Goal: Find specific page/section: Find specific page/section

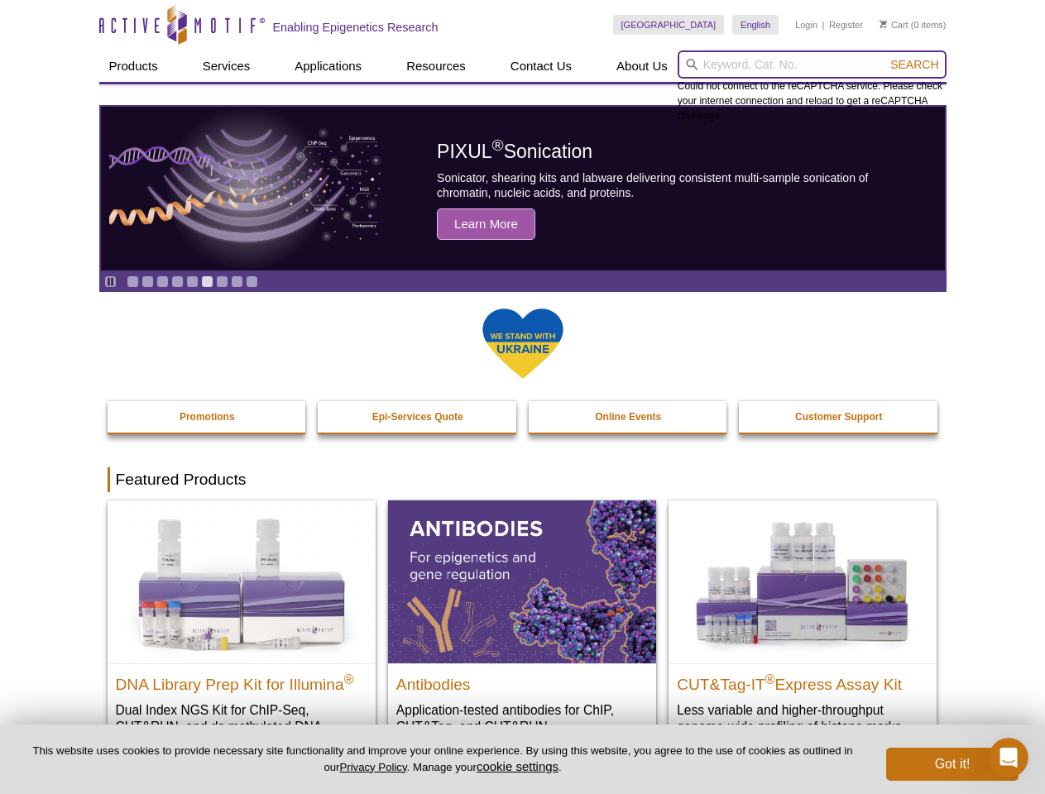
click at [812, 65] on input "search" at bounding box center [812, 64] width 269 height 28
click at [914, 65] on span "Search" at bounding box center [914, 64] width 48 height 13
click at [110, 281] on icon "Pause" at bounding box center [110, 281] width 11 height 11
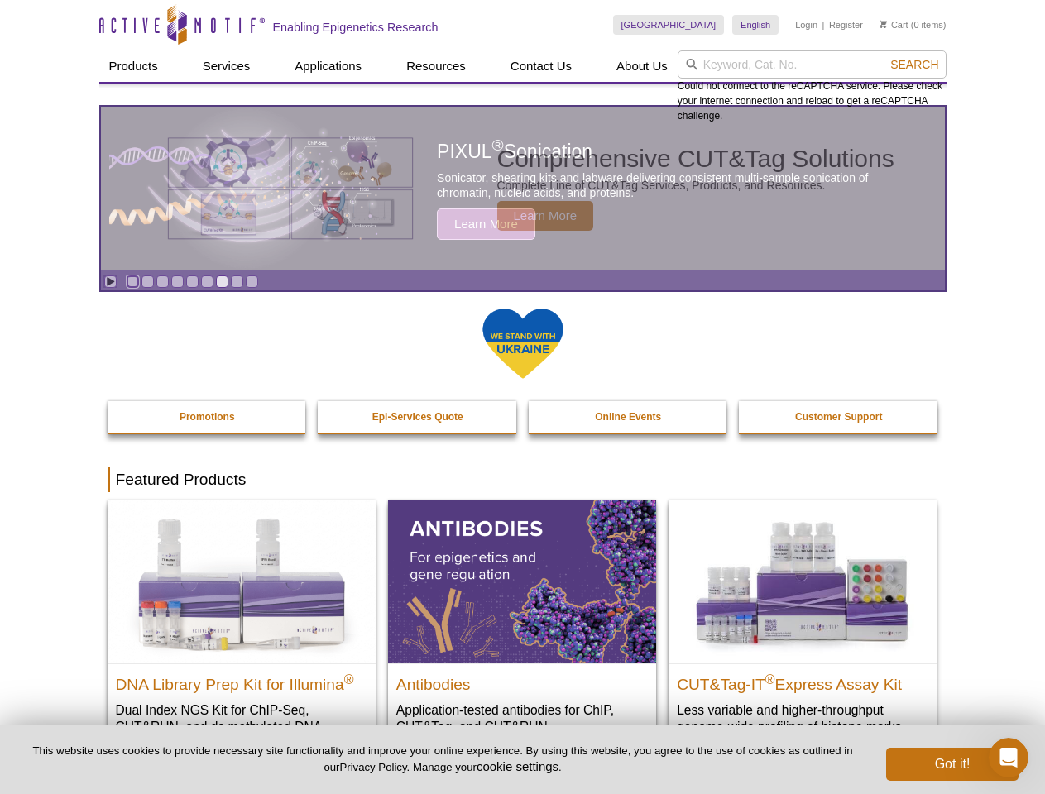
click at [132, 281] on link "Go to slide 1" at bounding box center [133, 282] width 12 height 12
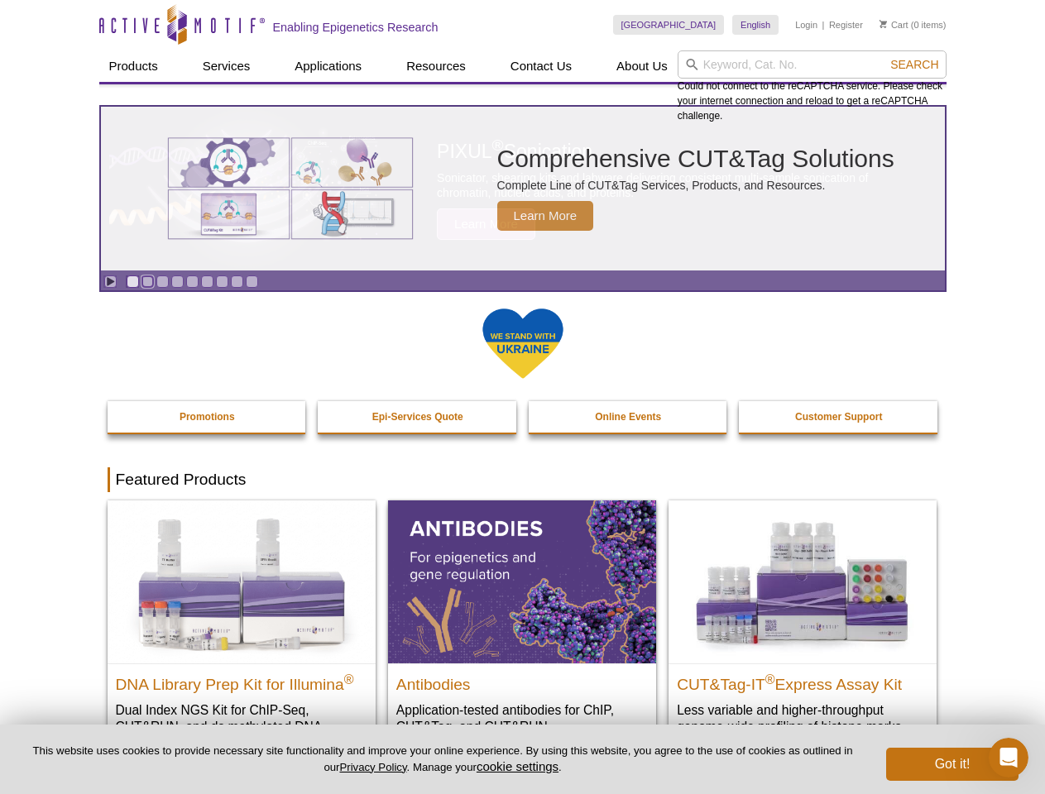
click at [147, 281] on link "Go to slide 2" at bounding box center [147, 282] width 12 height 12
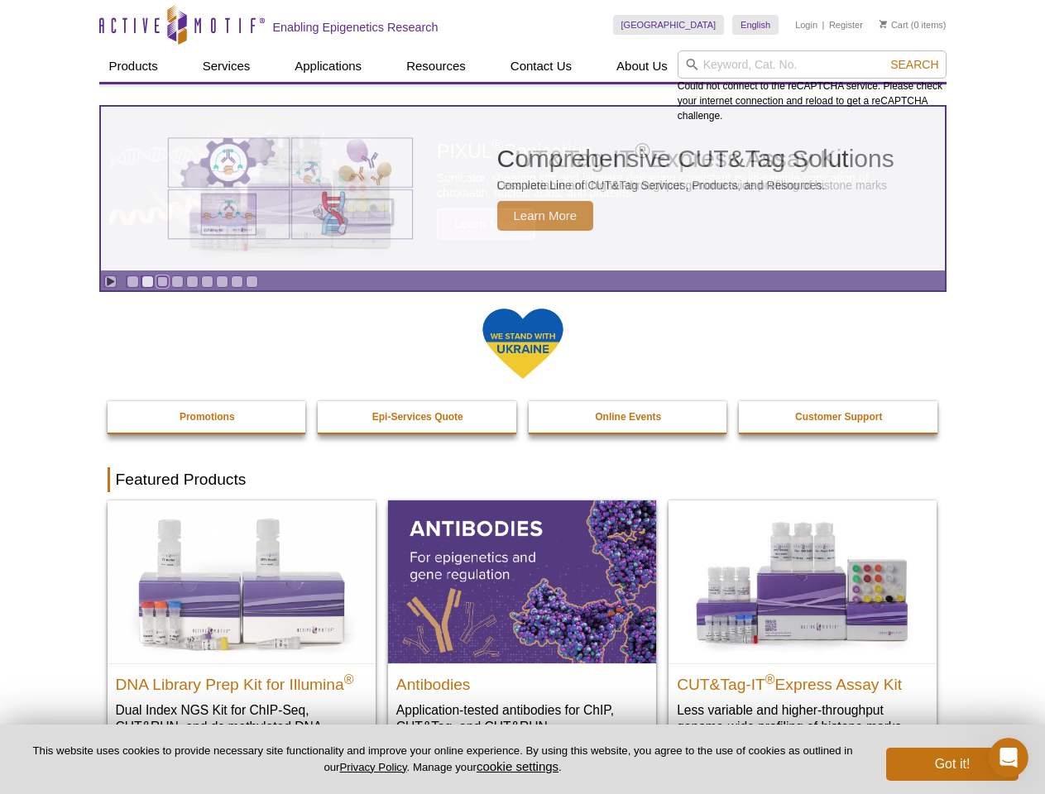
click at [162, 281] on link "Go to slide 3" at bounding box center [162, 282] width 12 height 12
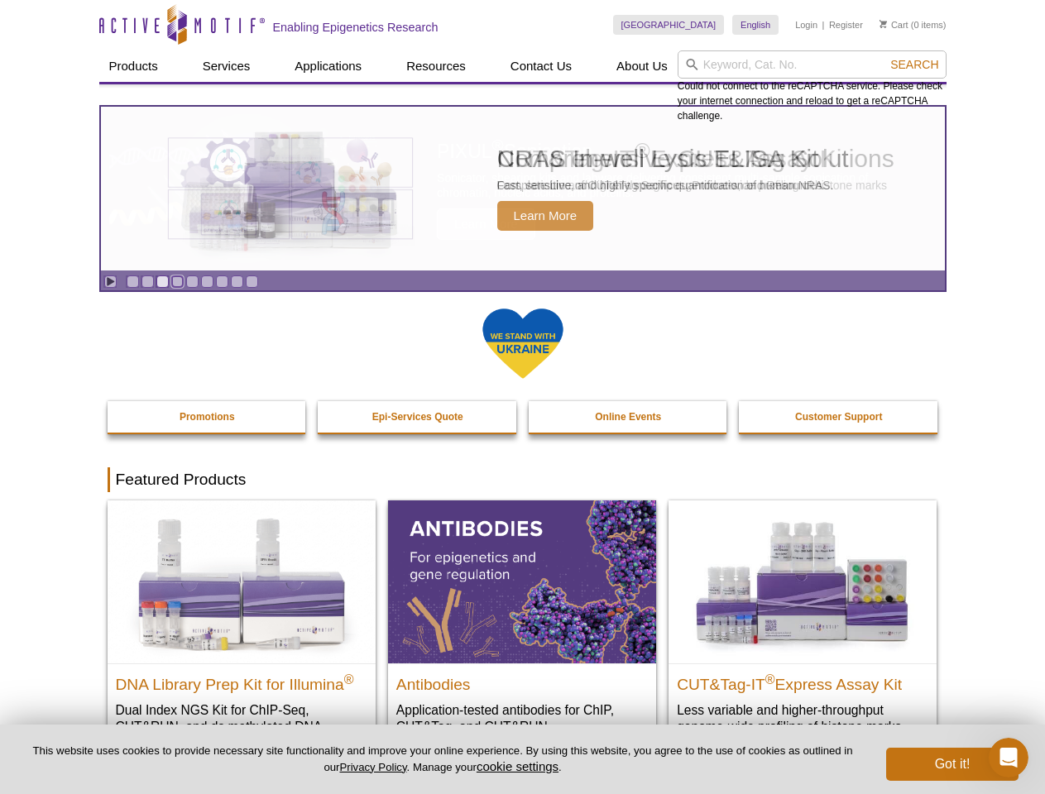
click at [177, 281] on link "Go to slide 4" at bounding box center [177, 282] width 12 height 12
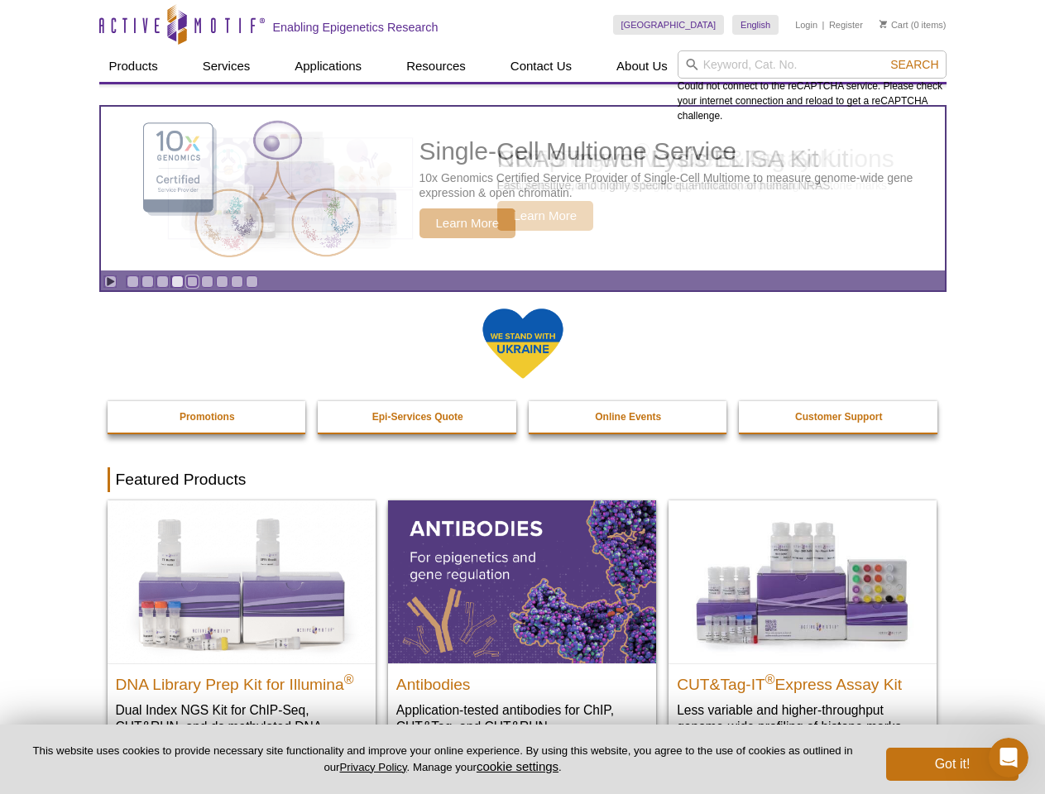
click at [192, 281] on link "Go to slide 5" at bounding box center [192, 282] width 12 height 12
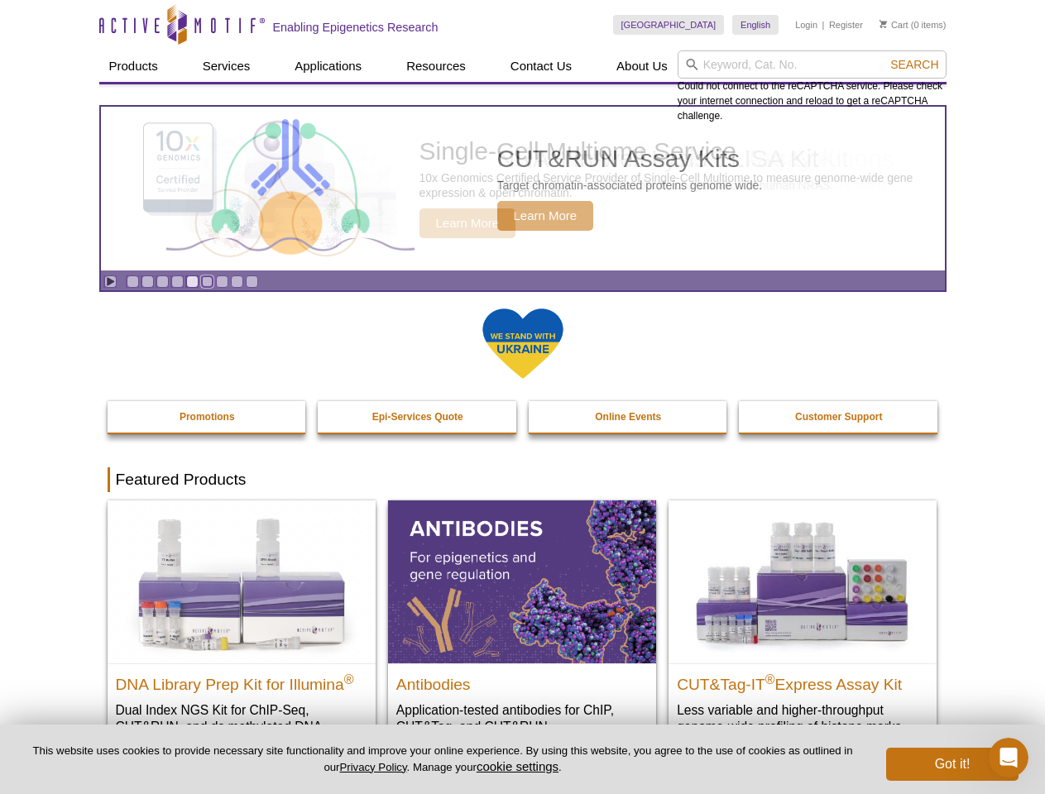
click at [207, 281] on link "Go to slide 6" at bounding box center [207, 282] width 12 height 12
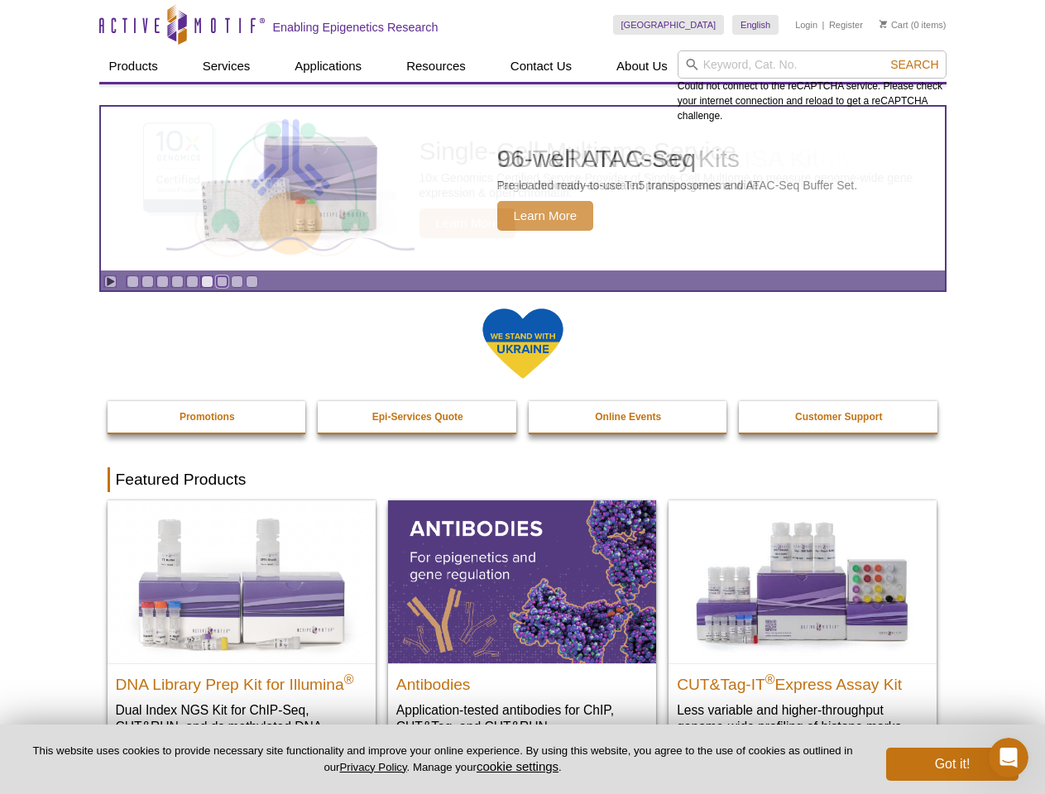
click at [222, 281] on link "Go to slide 7" at bounding box center [222, 282] width 12 height 12
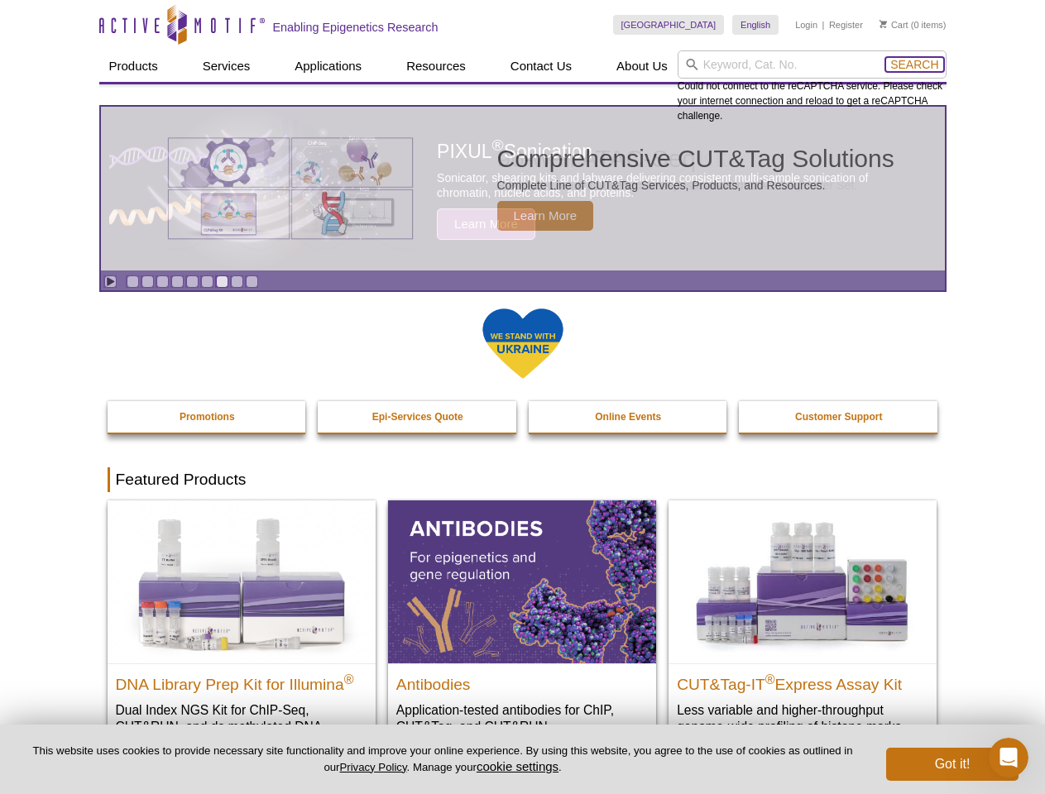
click at [914, 65] on span "Search" at bounding box center [914, 64] width 48 height 13
